Goal: Transaction & Acquisition: Subscribe to service/newsletter

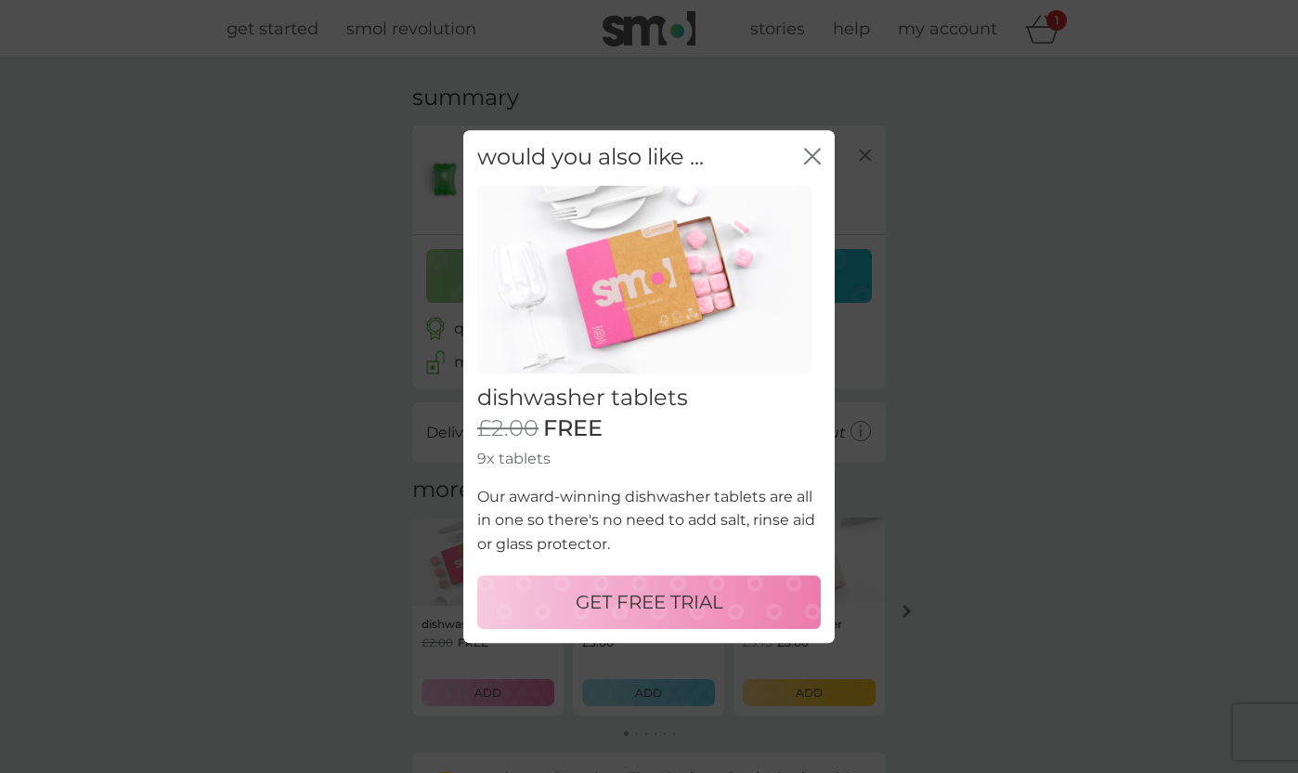
click at [680, 593] on p "GET FREE TRIAL" at bounding box center [650, 602] width 148 height 30
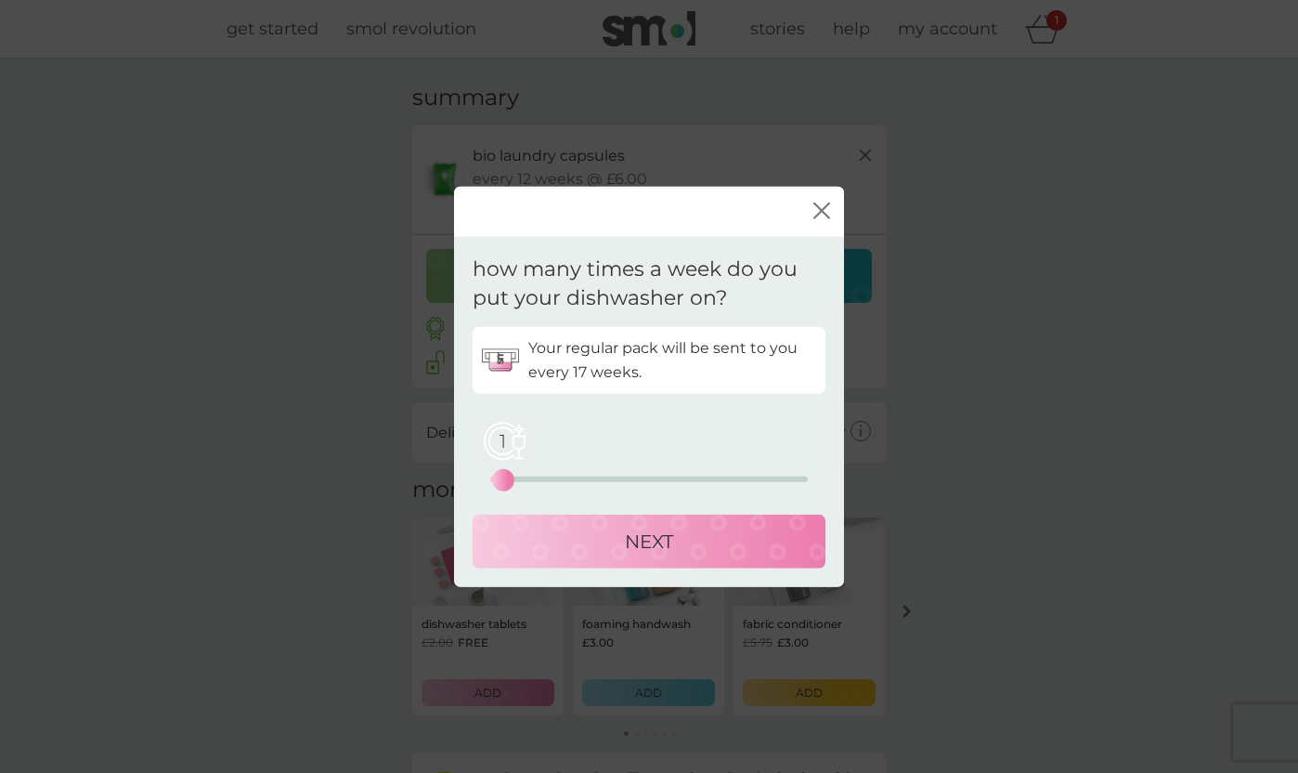
drag, startPoint x: 493, startPoint y: 476, endPoint x: 503, endPoint y: 494, distance: 21.2
click at [503, 494] on div "Your regular pack will be sent to you every 17 weeks. 1 0 12.5 25 NEXT" at bounding box center [649, 446] width 353 height 241
click at [590, 540] on div "NEXT" at bounding box center [649, 541] width 316 height 30
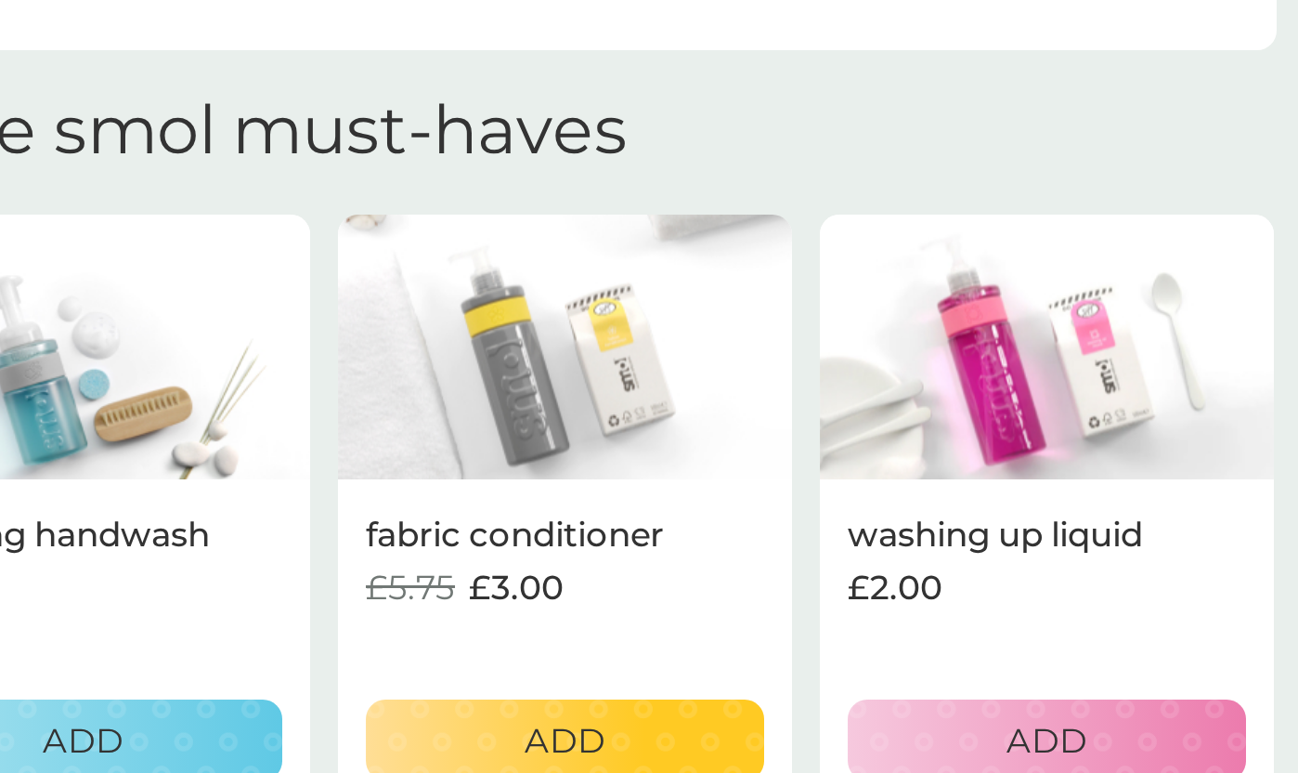
scroll to position [267, 0]
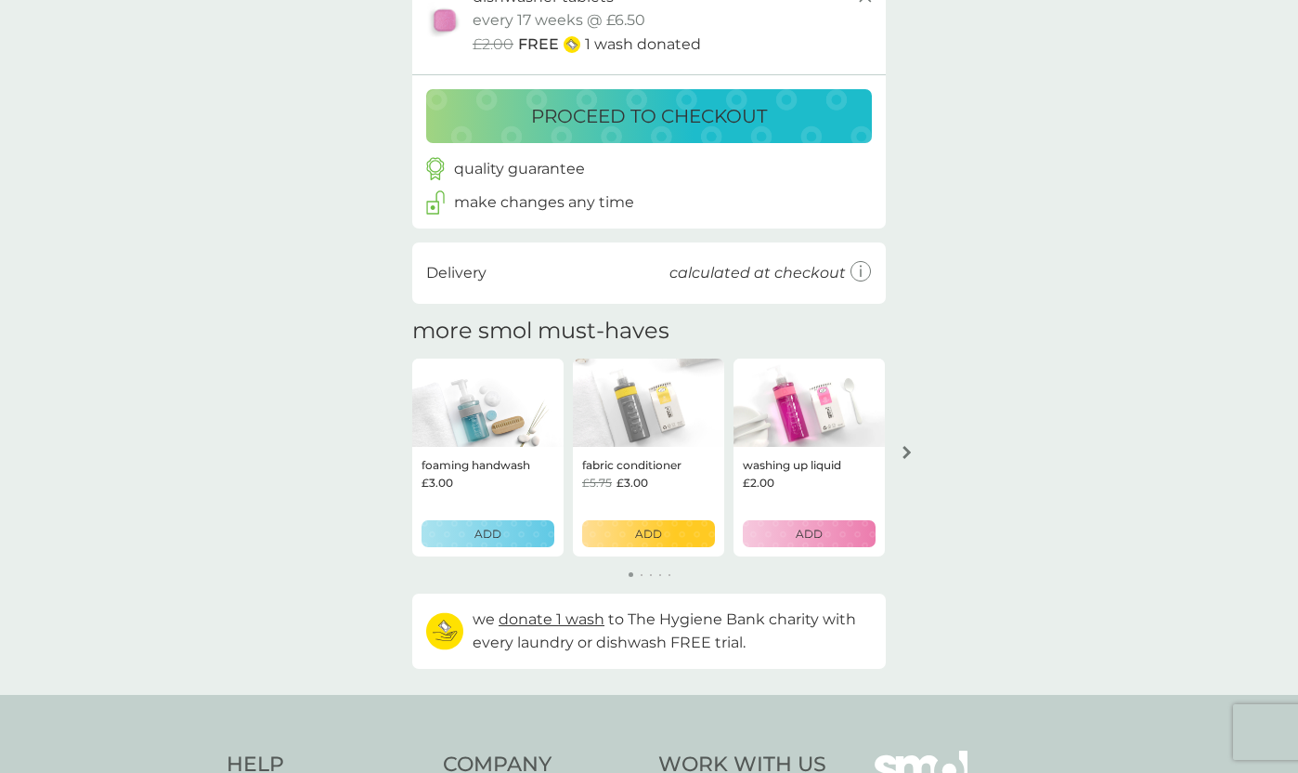
click at [839, 402] on img at bounding box center [809, 403] width 151 height 89
click at [798, 460] on p "washing up liquid" at bounding box center [792, 465] width 98 height 18
click at [784, 474] on div "£2.00" at bounding box center [809, 483] width 133 height 18
click at [784, 456] on p "washing up liquid" at bounding box center [792, 465] width 98 height 18
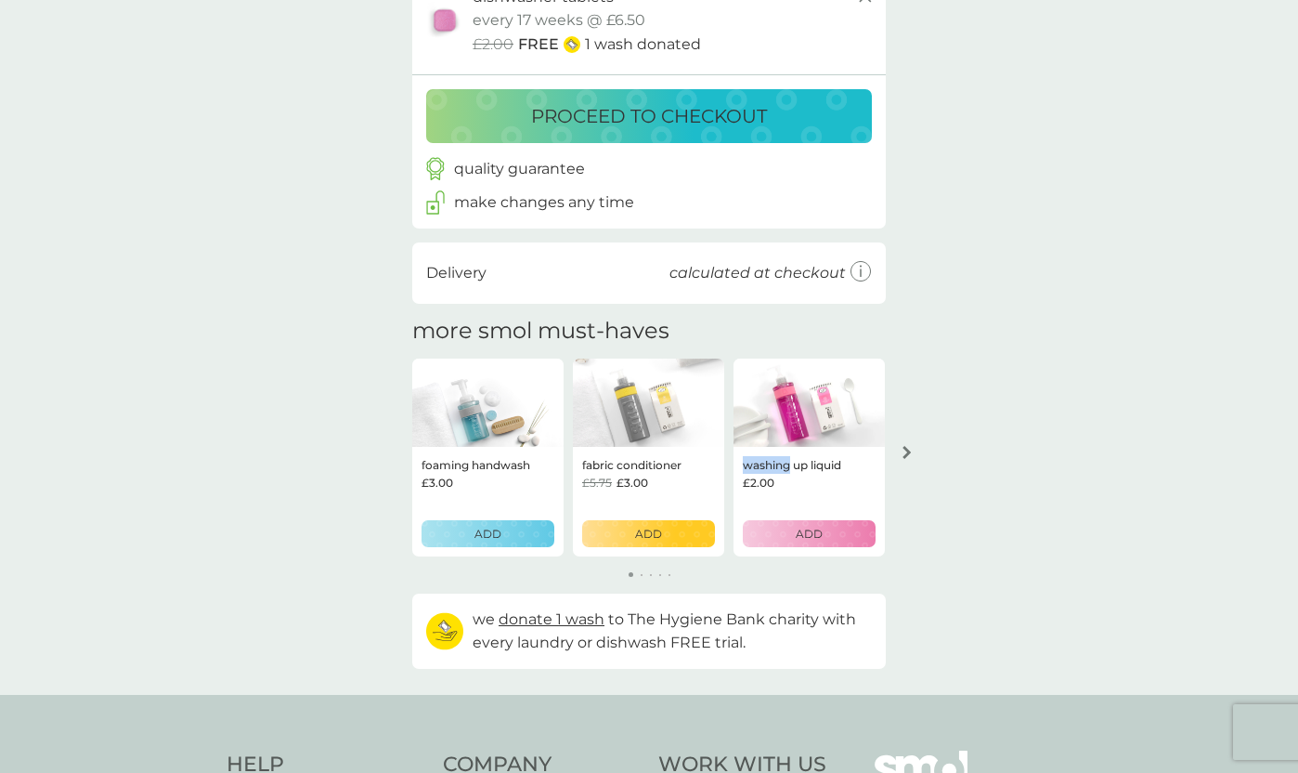
click at [906, 454] on icon "arrow right" at bounding box center [907, 452] width 9 height 13
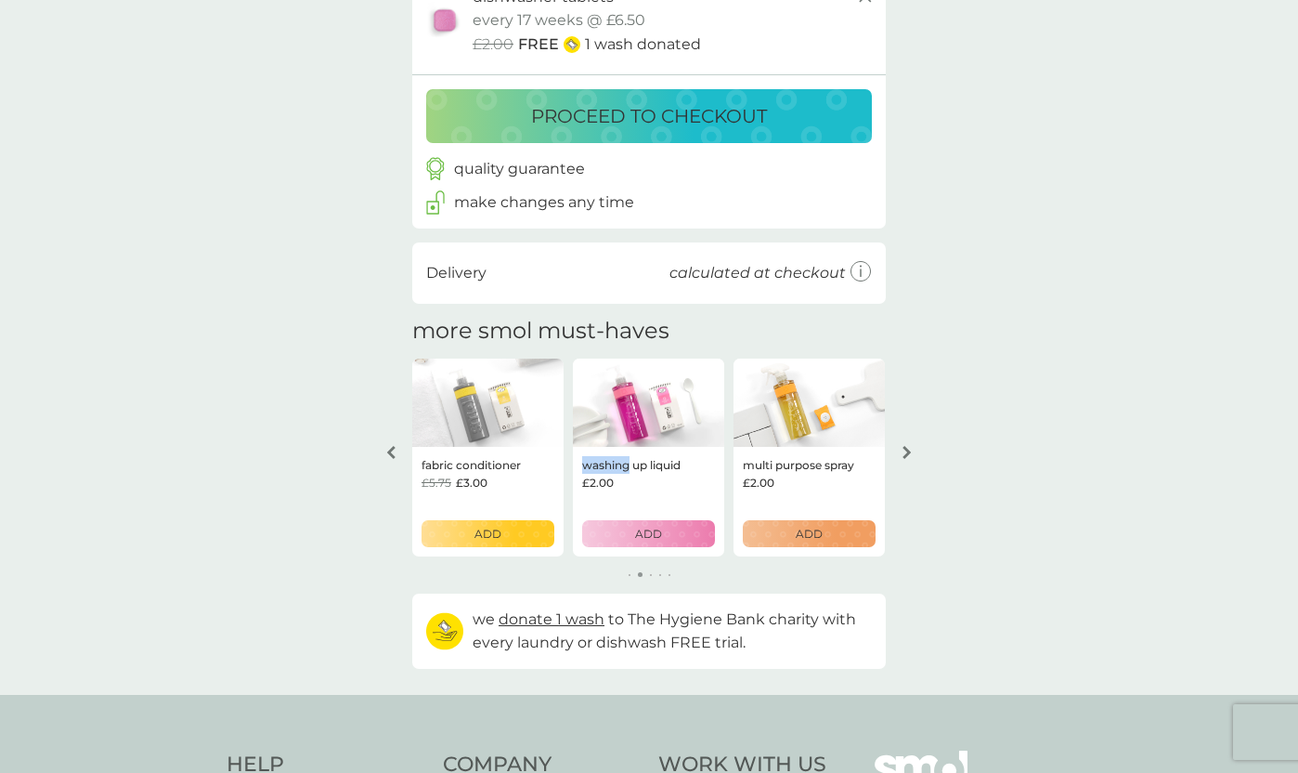
click at [906, 456] on button "arrow right" at bounding box center [908, 452] width 32 height 33
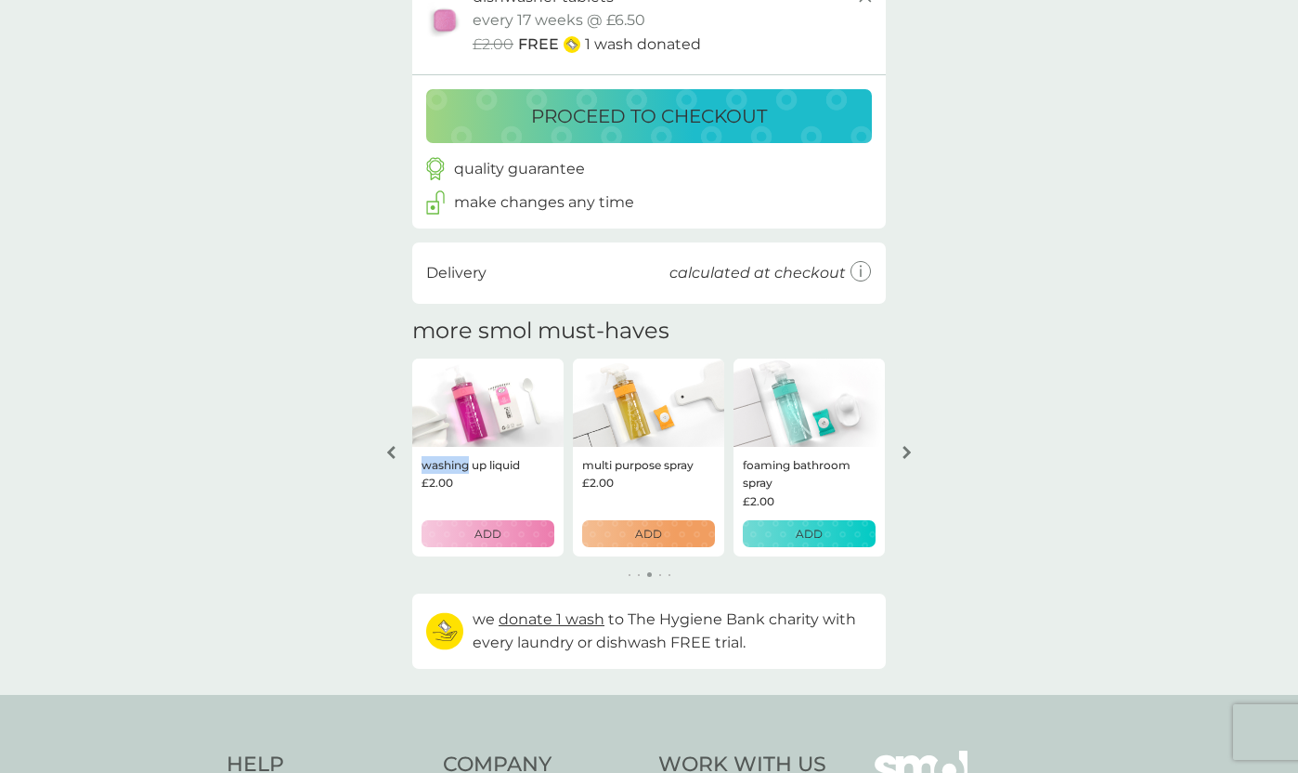
click at [906, 456] on button "arrow right" at bounding box center [908, 452] width 32 height 33
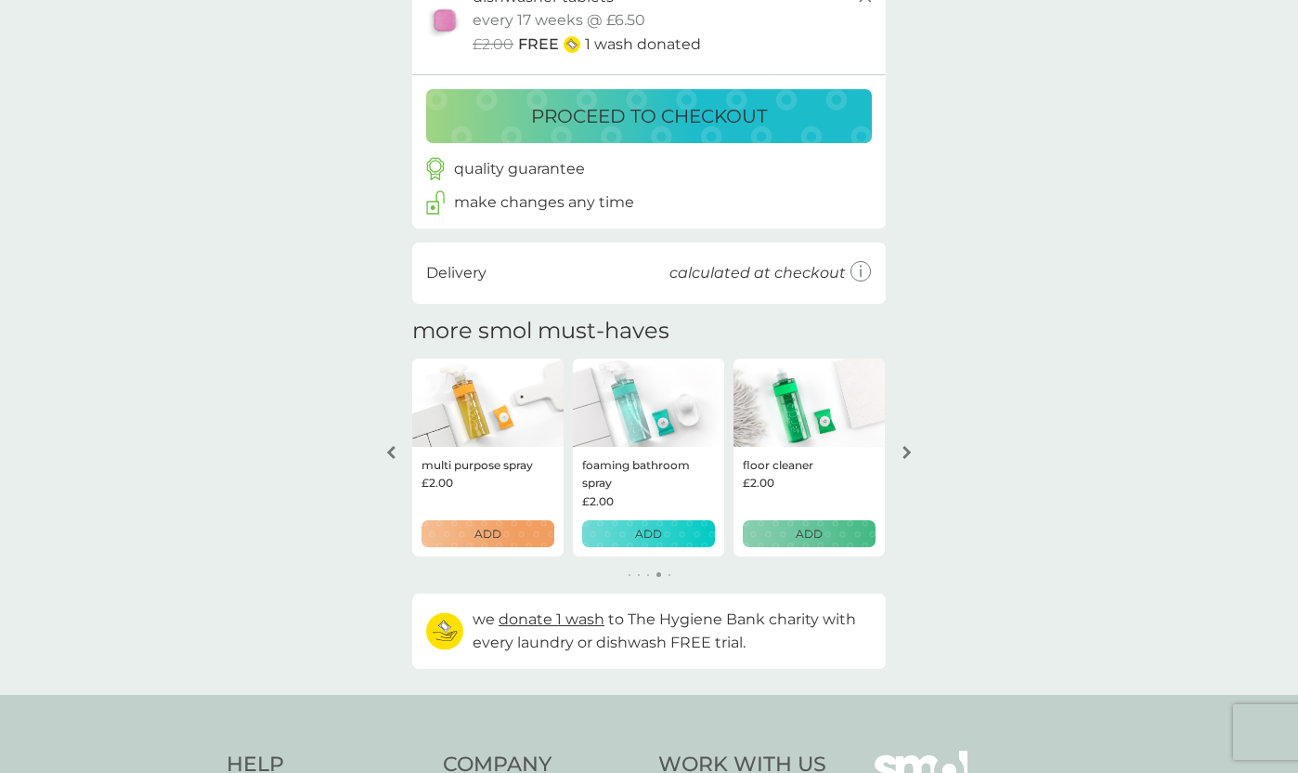
click at [906, 456] on button "arrow right" at bounding box center [908, 452] width 32 height 33
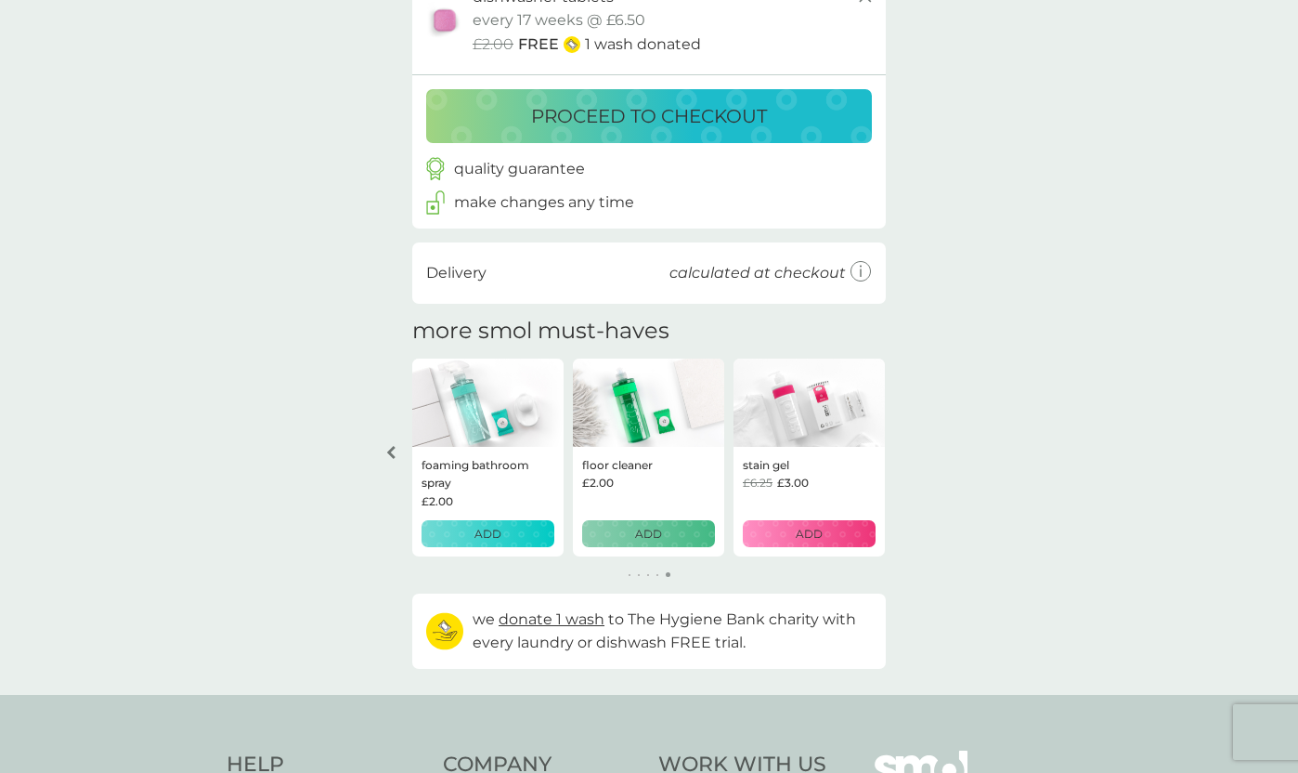
click at [906, 456] on div "your basket summary bio laundry capsules trial pack every 12 weeks @ £6.00 £2.0…" at bounding box center [649, 243] width 1298 height 904
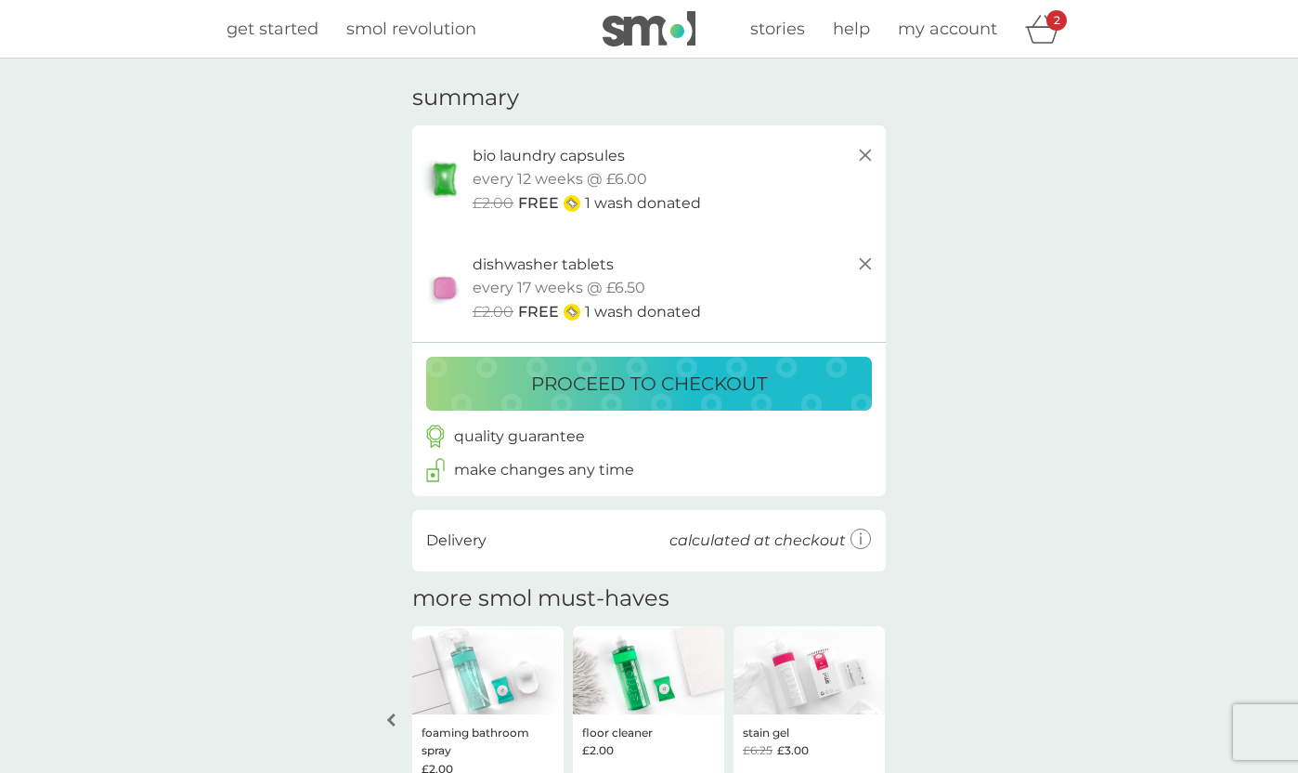
scroll to position [0, 0]
click at [291, 33] on span "get started" at bounding box center [273, 29] width 92 height 20
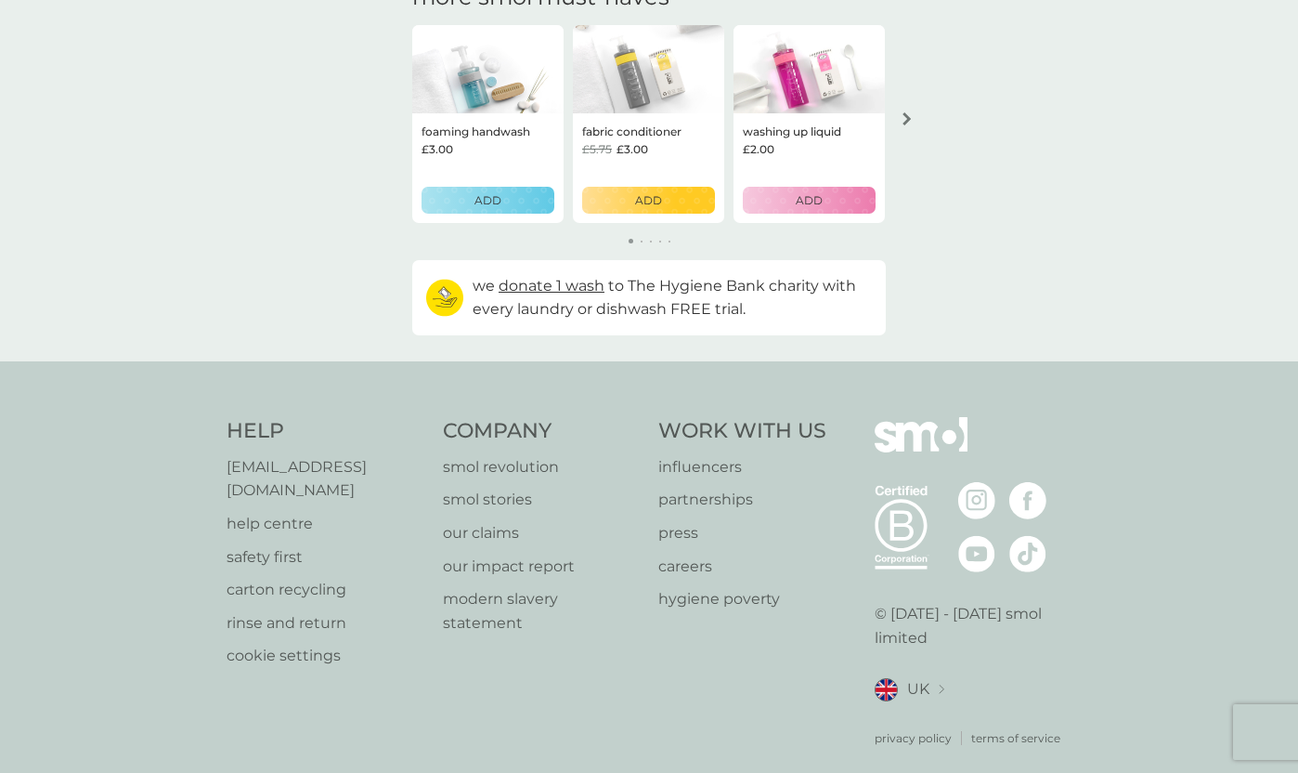
scroll to position [599, 0]
